Goal: Find specific page/section: Find specific page/section

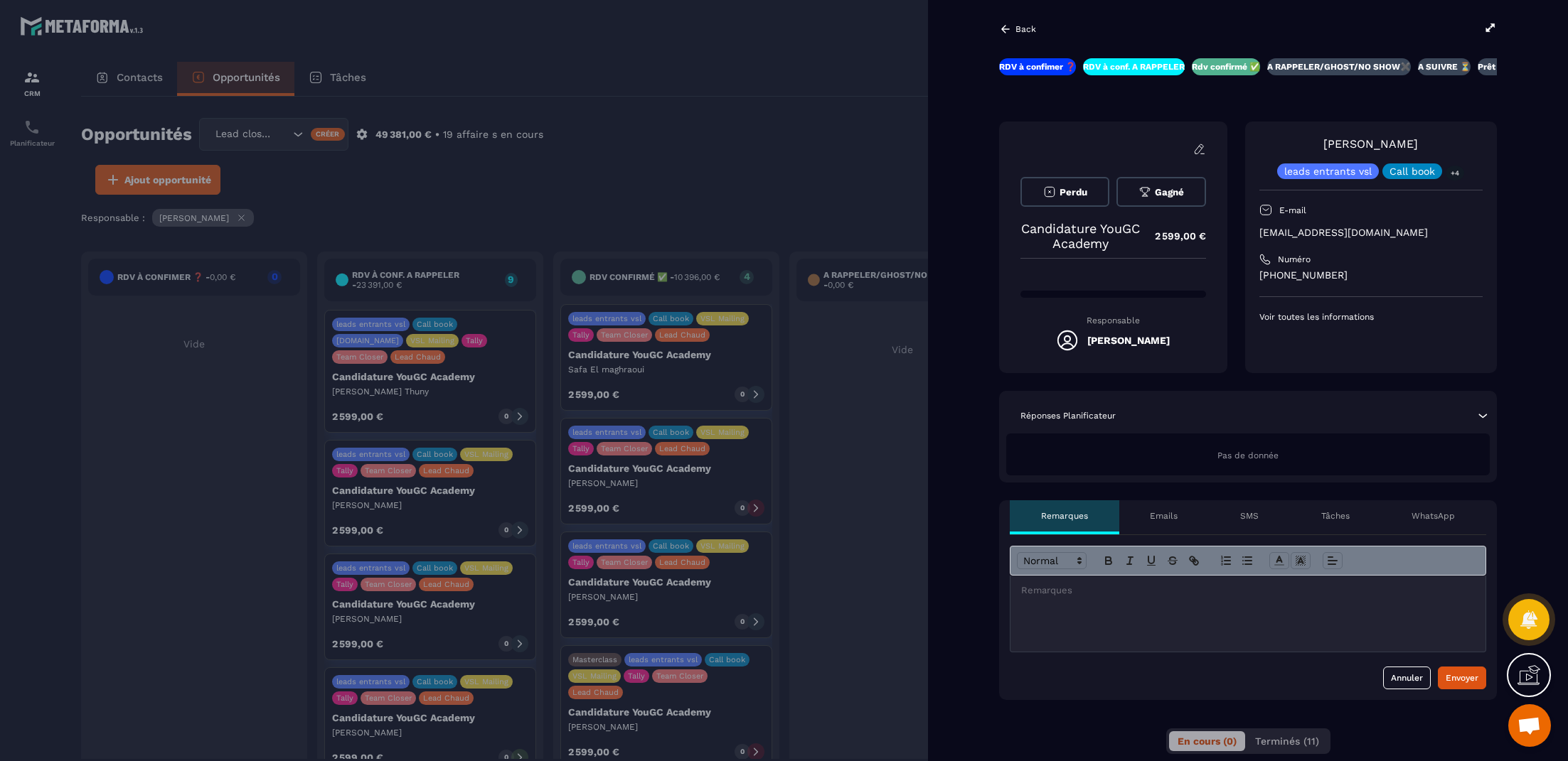
click at [1117, 623] on div at bounding box center [1247, 613] width 475 height 76
click at [1462, 672] on div "Envoyer" at bounding box center [1461, 678] width 33 height 14
click at [1459, 690] on div "Envoyer" at bounding box center [1461, 691] width 33 height 14
click at [734, 148] on div at bounding box center [784, 380] width 1568 height 761
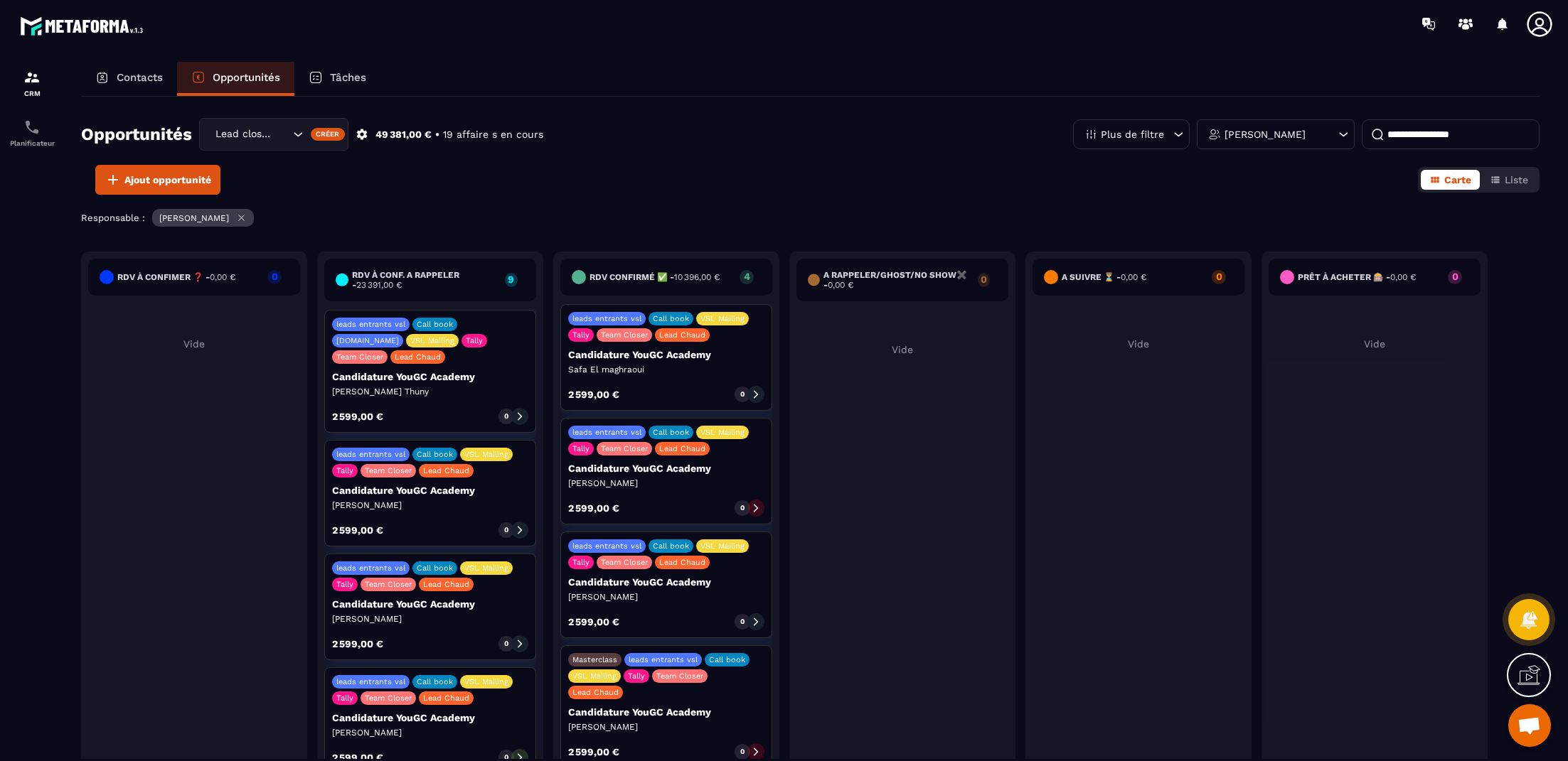
click at [157, 87] on div "Contacts" at bounding box center [129, 78] width 96 height 34
